Goal: Complete application form

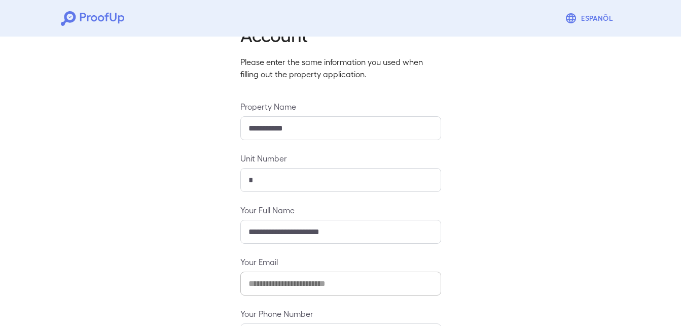
scroll to position [134, 0]
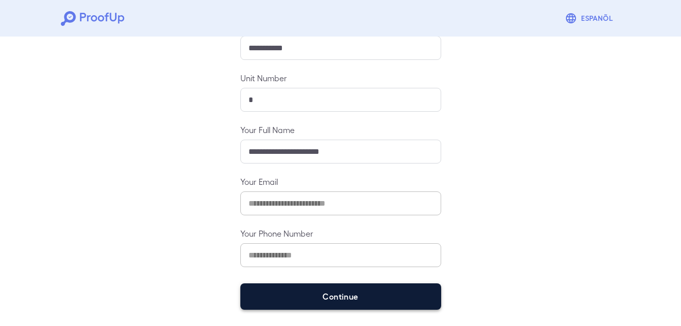
click at [351, 296] on button "Continue" at bounding box center [340, 296] width 201 height 26
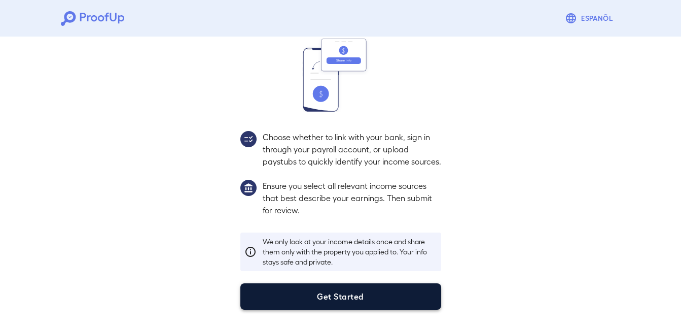
click at [342, 298] on button "Get Started" at bounding box center [340, 296] width 201 height 26
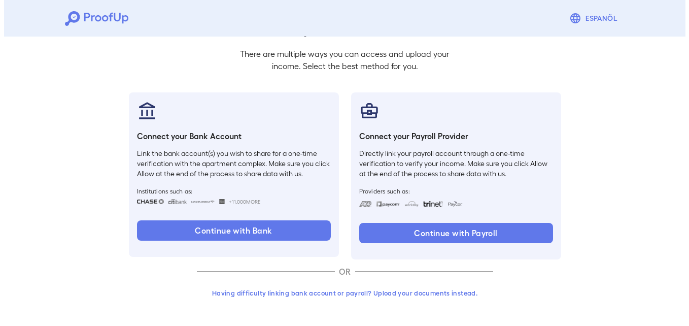
scroll to position [62, 0]
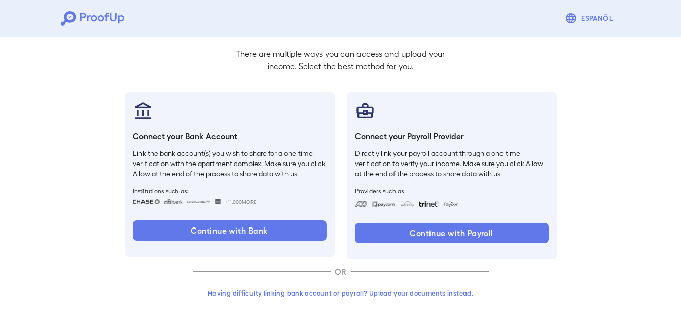
click at [378, 292] on button "Having difficulty linking bank account or payroll? Upload your documents instea…" at bounding box center [341, 292] width 296 height 18
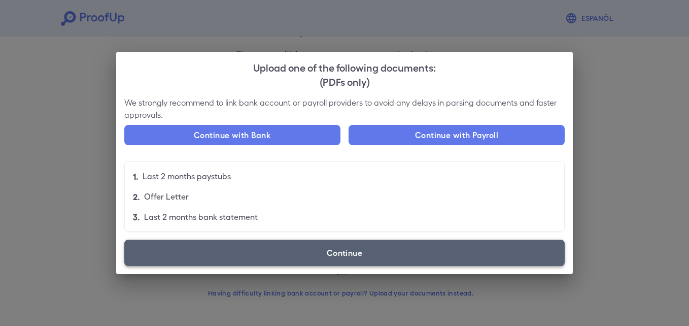
click at [370, 248] on label "Continue" at bounding box center [344, 252] width 440 height 26
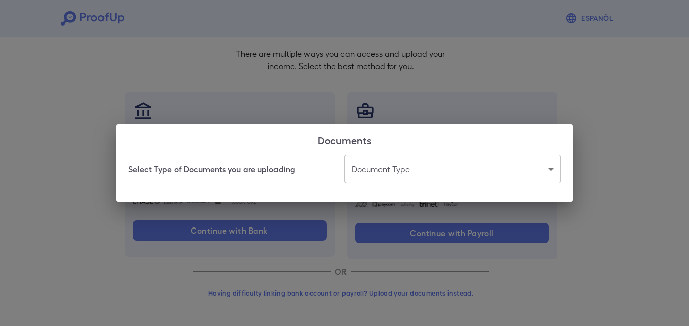
click at [387, 179] on body "Espanõl Go back How Would You Like to Verify Your Income? There are multiple wa…" at bounding box center [344, 131] width 689 height 387
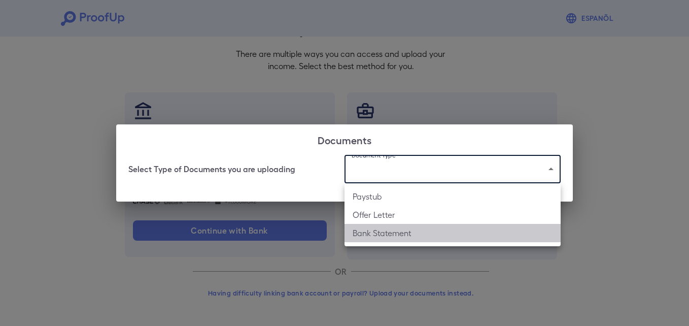
click at [406, 235] on li "Bank Statement" at bounding box center [452, 233] width 216 height 18
type input "**********"
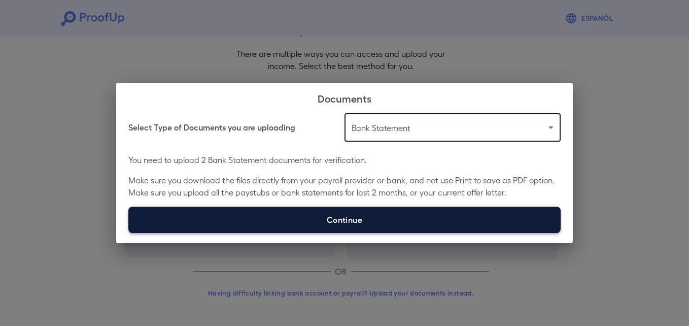
click at [330, 217] on label "Continue" at bounding box center [344, 219] width 432 height 26
click at [129, 232] on input "Continue" at bounding box center [128, 232] width 1 height 1
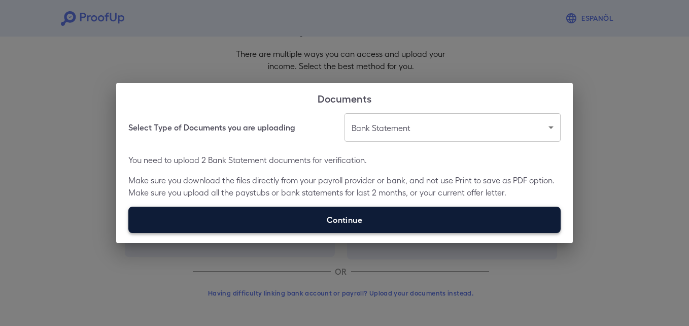
type input "**********"
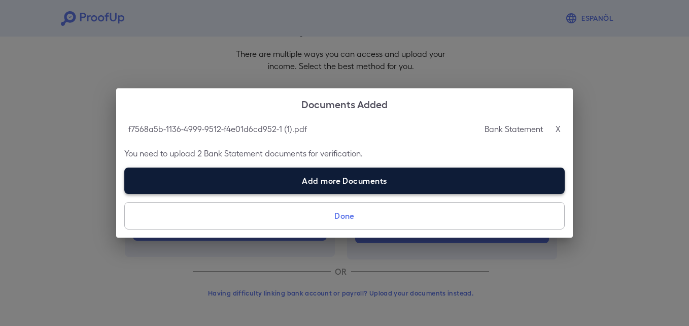
click at [221, 185] on label "Add more Documents" at bounding box center [344, 180] width 440 height 26
click at [125, 193] on input "Add more Documents" at bounding box center [124, 193] width 1 height 1
type input "**********"
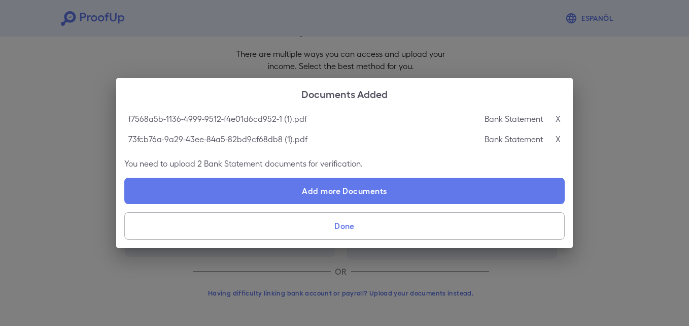
click at [333, 234] on button "Done" at bounding box center [344, 225] width 440 height 27
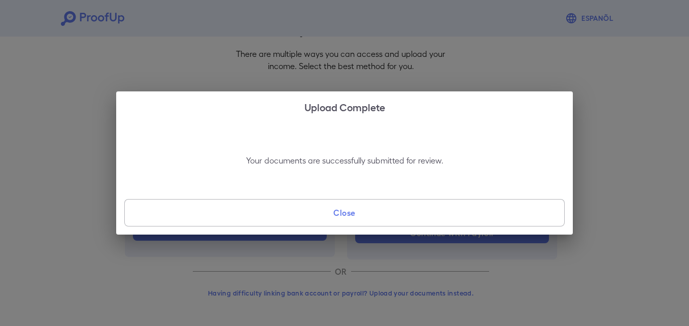
click at [332, 219] on button "Close" at bounding box center [344, 212] width 440 height 27
